Goal: Find specific page/section: Find specific page/section

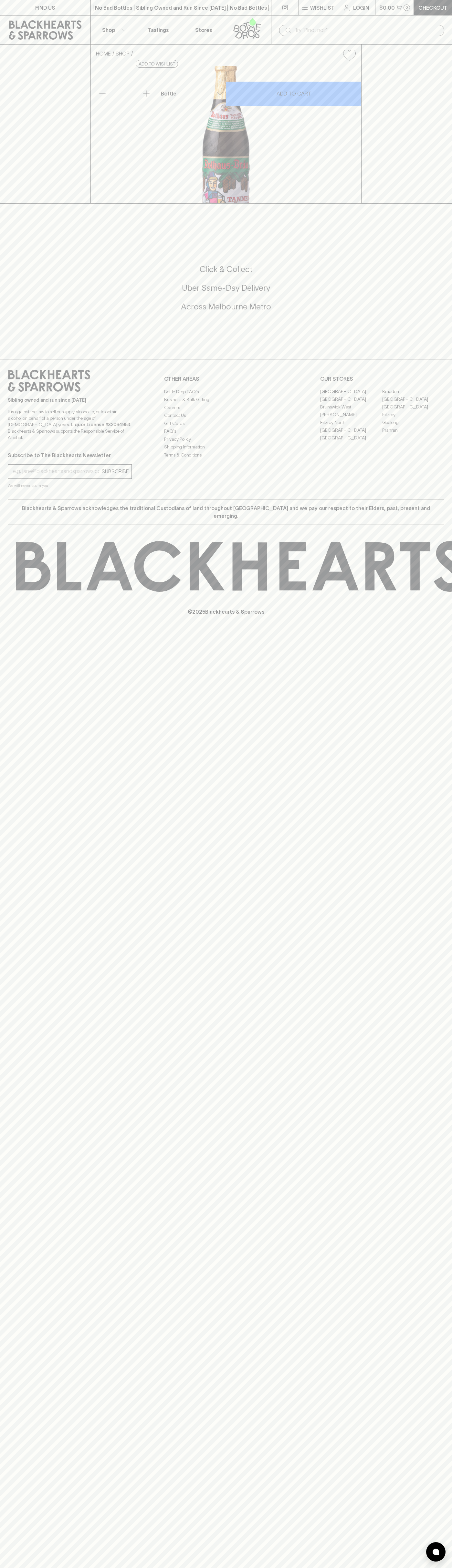
click at [445, 1213] on div "FIND US | No Bad Bottles | Sibling Owned and Run Since 2006 | No Bad Bottles | …" at bounding box center [226, 784] width 452 height 1568
click at [10, 1567] on html "FIND US | No Bad Bottles | Sibling Owned and Run Since 2006 | No Bad Bottles | …" at bounding box center [226, 784] width 452 height 1568
click at [23, 1109] on div "FIND US | No Bad Bottles | Sibling Owned and Run Since 2006 | No Bad Bottles | …" at bounding box center [226, 784] width 452 height 1568
click at [413, 404] on link "[GEOGRAPHIC_DATA]" at bounding box center [413, 399] width 62 height 8
